Goal: Information Seeking & Learning: Compare options

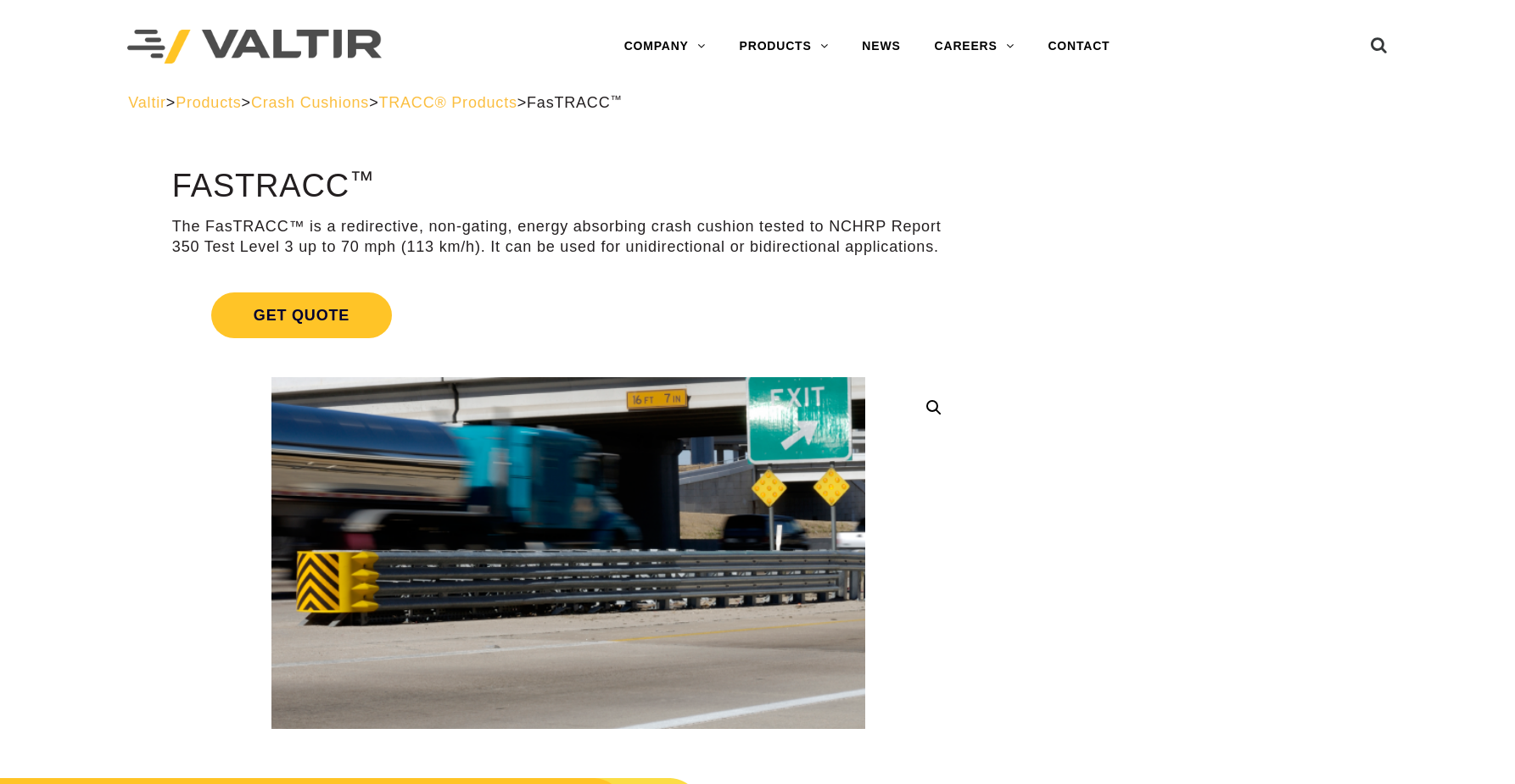
click at [622, 173] on h1 "FasTRACC ™" at bounding box center [569, 186] width 792 height 36
click at [510, 107] on span "TRACC® Products" at bounding box center [446, 103] width 138 height 17
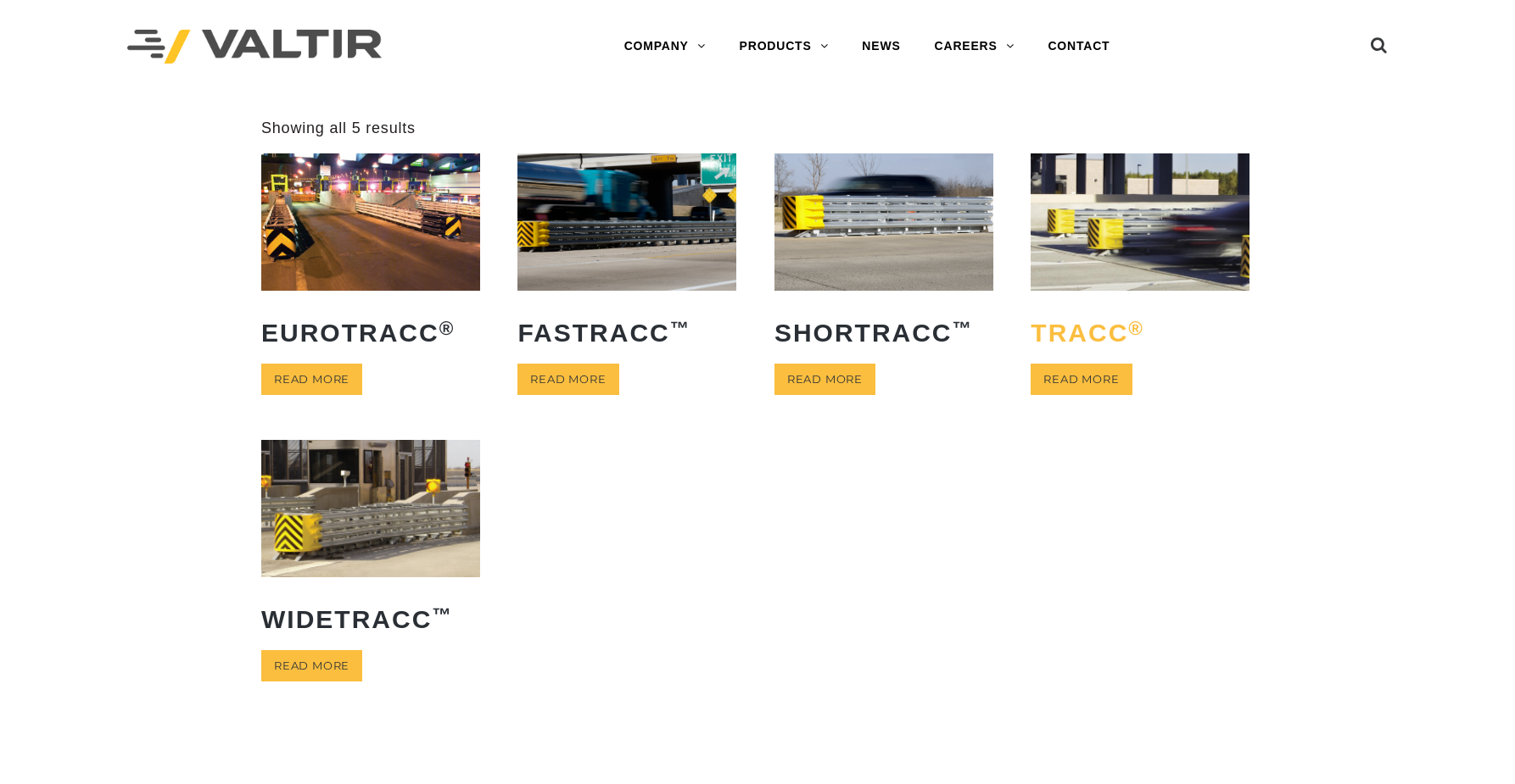
click at [1100, 322] on h2 "TRACC ®" at bounding box center [1140, 333] width 218 height 54
click at [623, 333] on h2 "FasTRACC ™" at bounding box center [627, 333] width 218 height 54
click at [1085, 330] on h2 "TRACC ®" at bounding box center [1140, 333] width 218 height 54
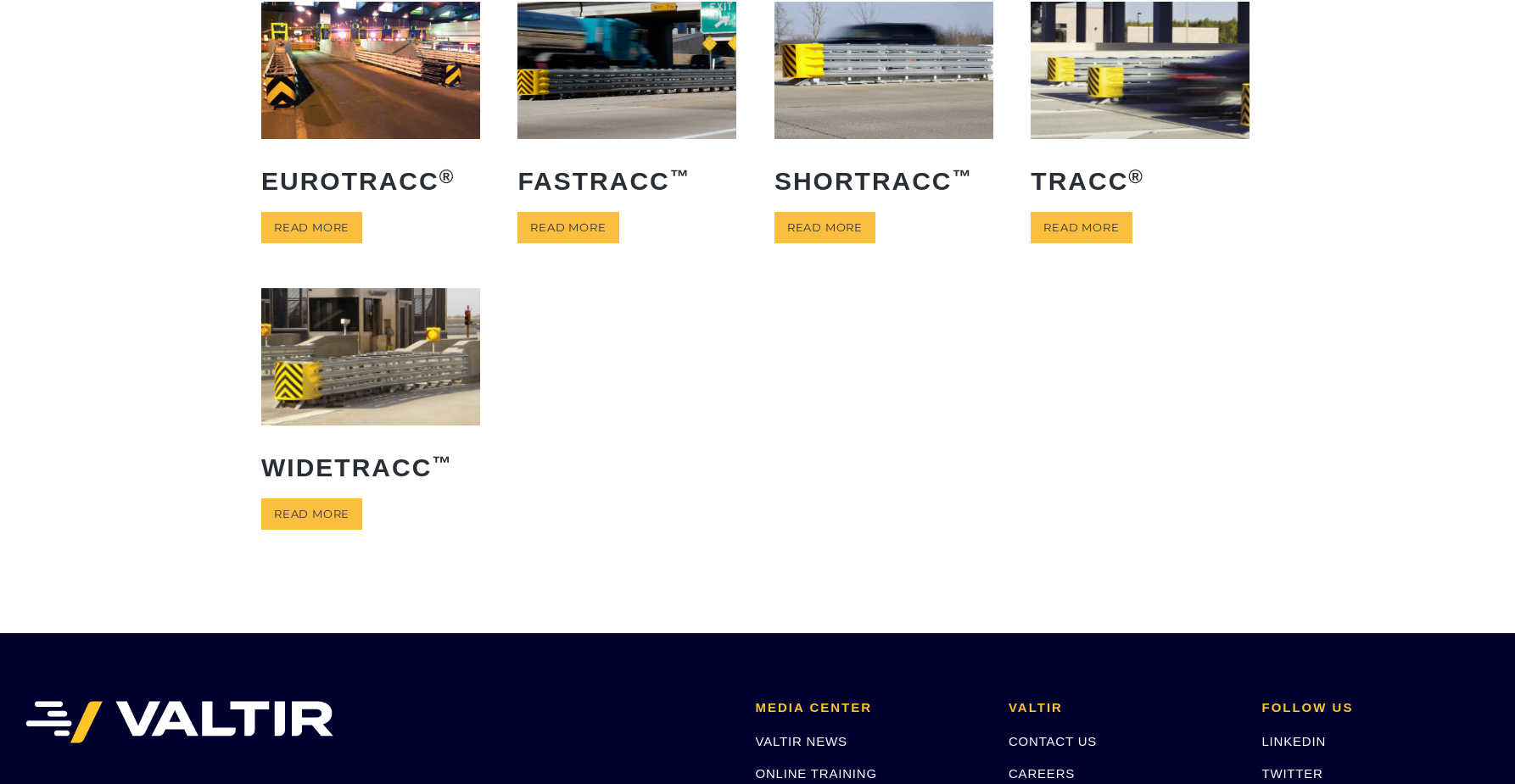
scroll to position [114, 0]
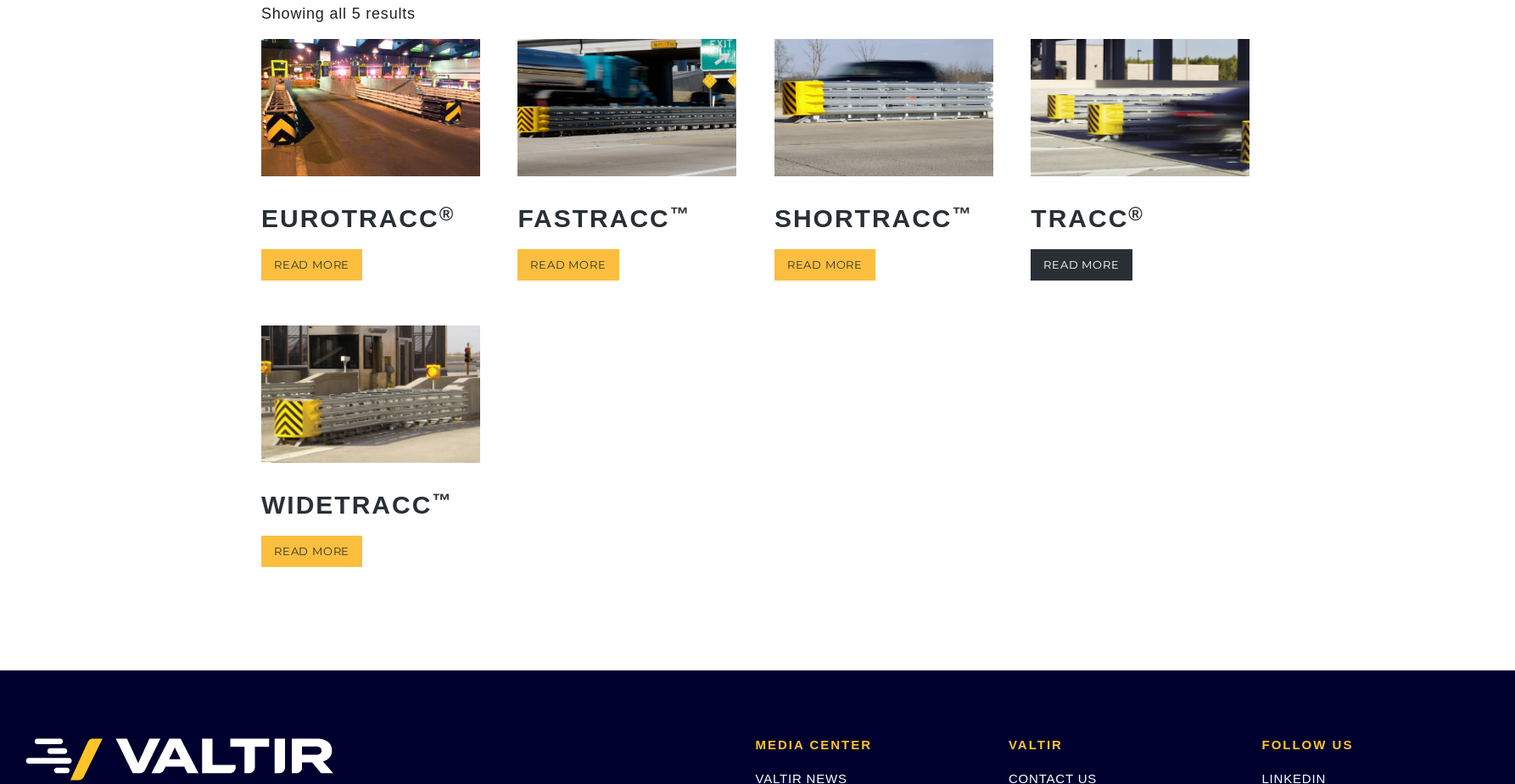
click at [1080, 257] on link "Read more" at bounding box center [1081, 265] width 101 height 31
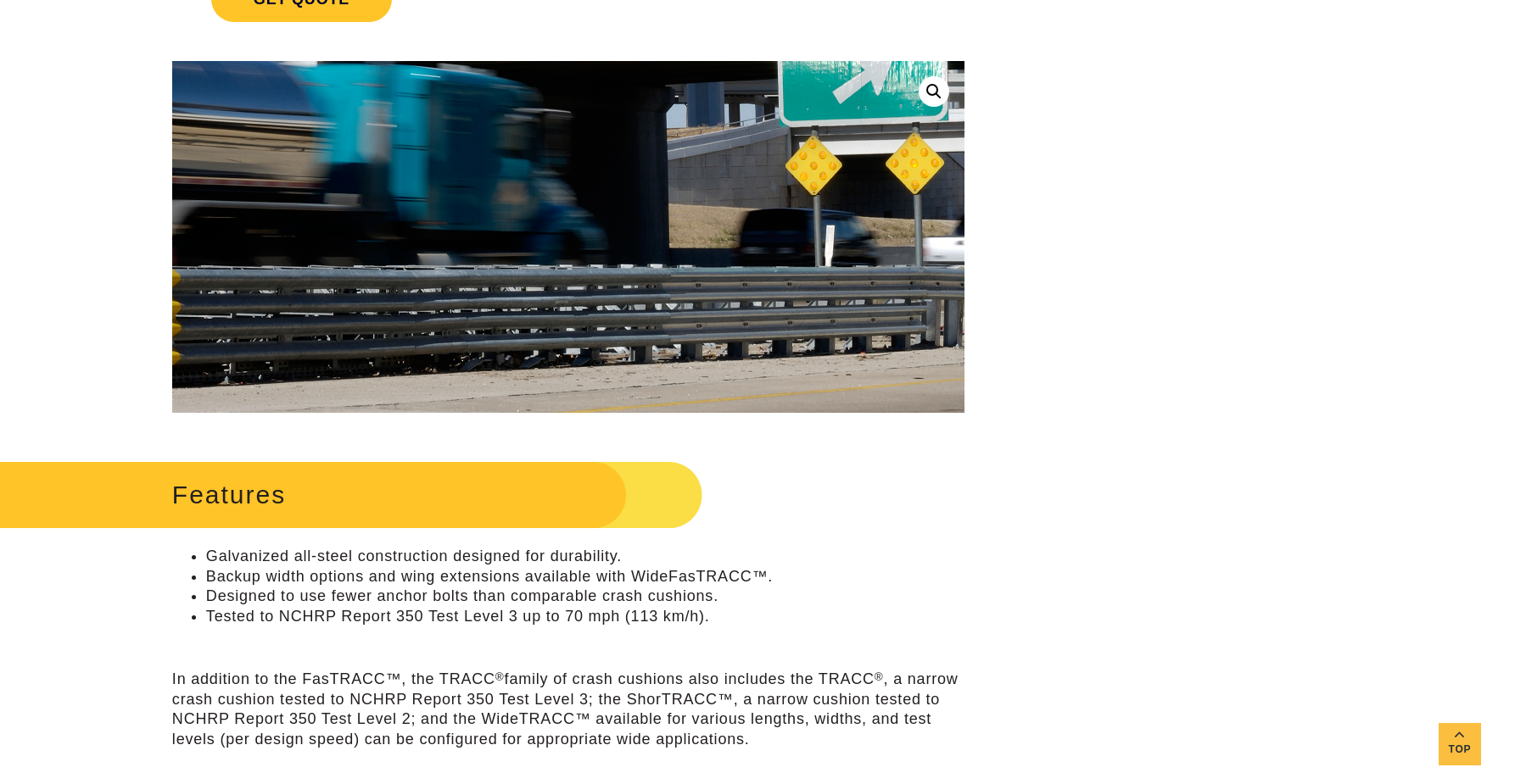
scroll to position [321, 0]
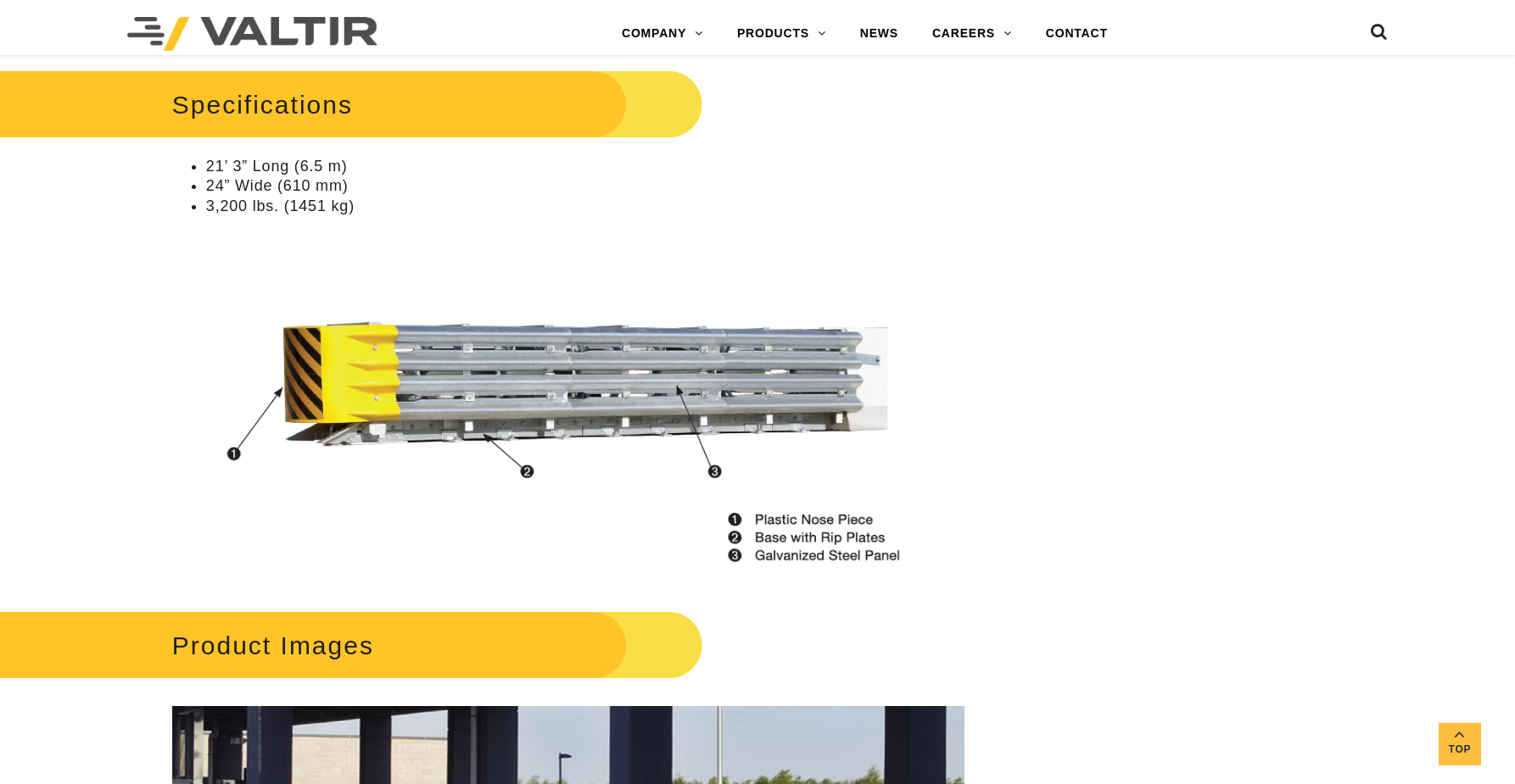
scroll to position [1251, 0]
